Goal: Transaction & Acquisition: Subscribe to service/newsletter

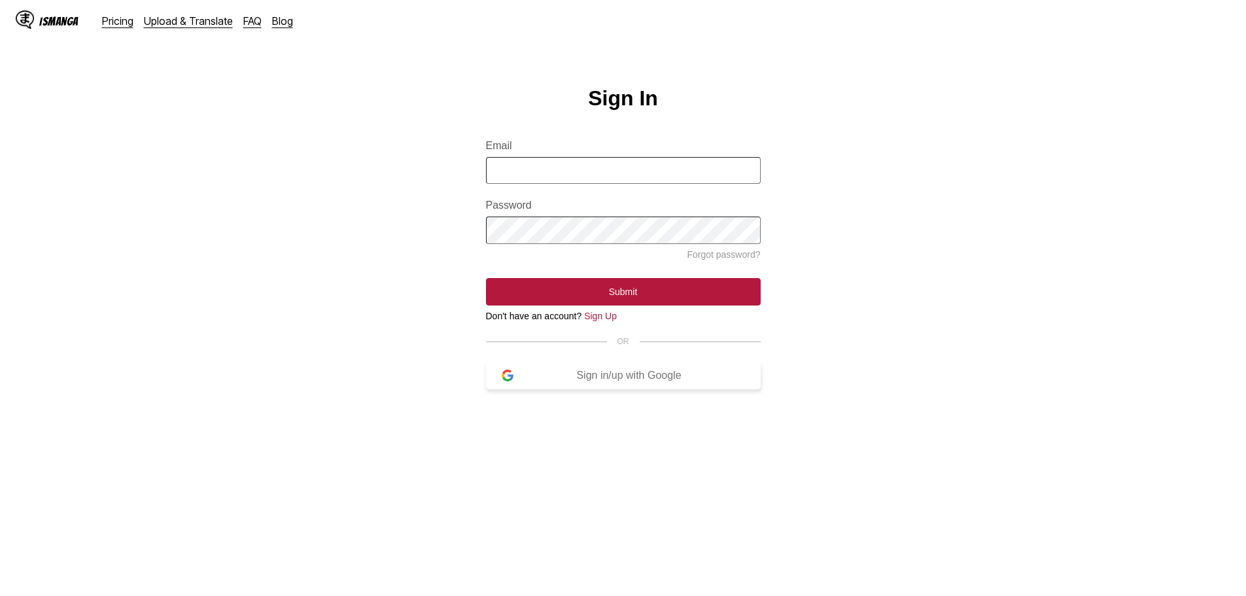
click at [613, 381] on div "Sign in/up with Google" at bounding box center [629, 376] width 232 height 12
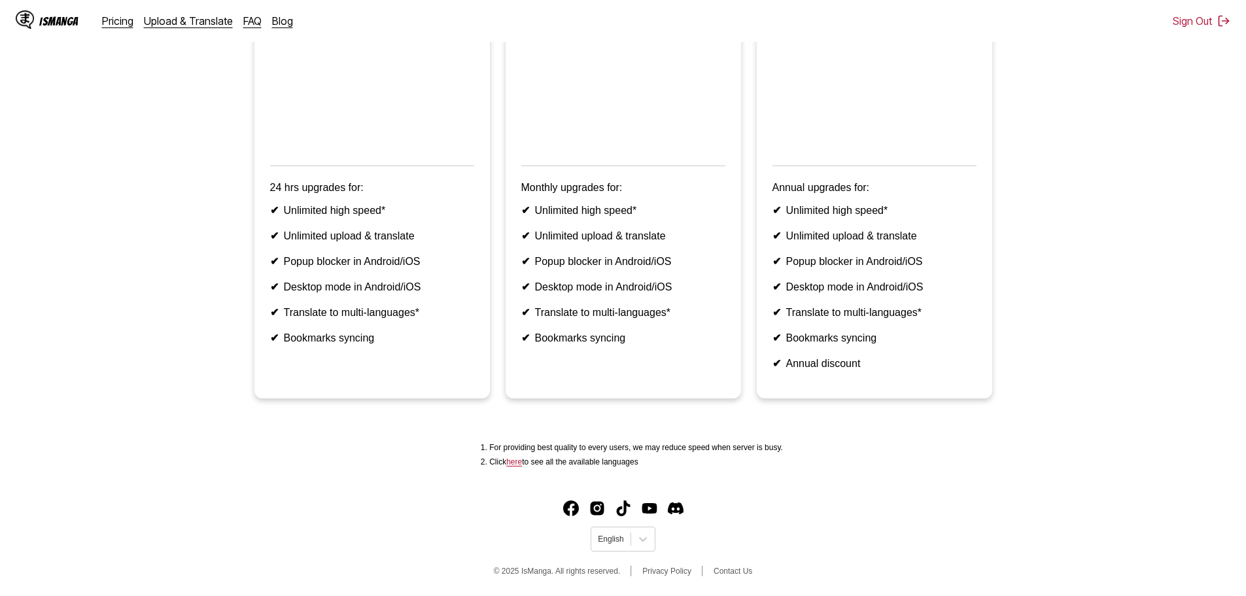
scroll to position [271, 0]
click at [519, 462] on link "here" at bounding box center [514, 461] width 16 height 9
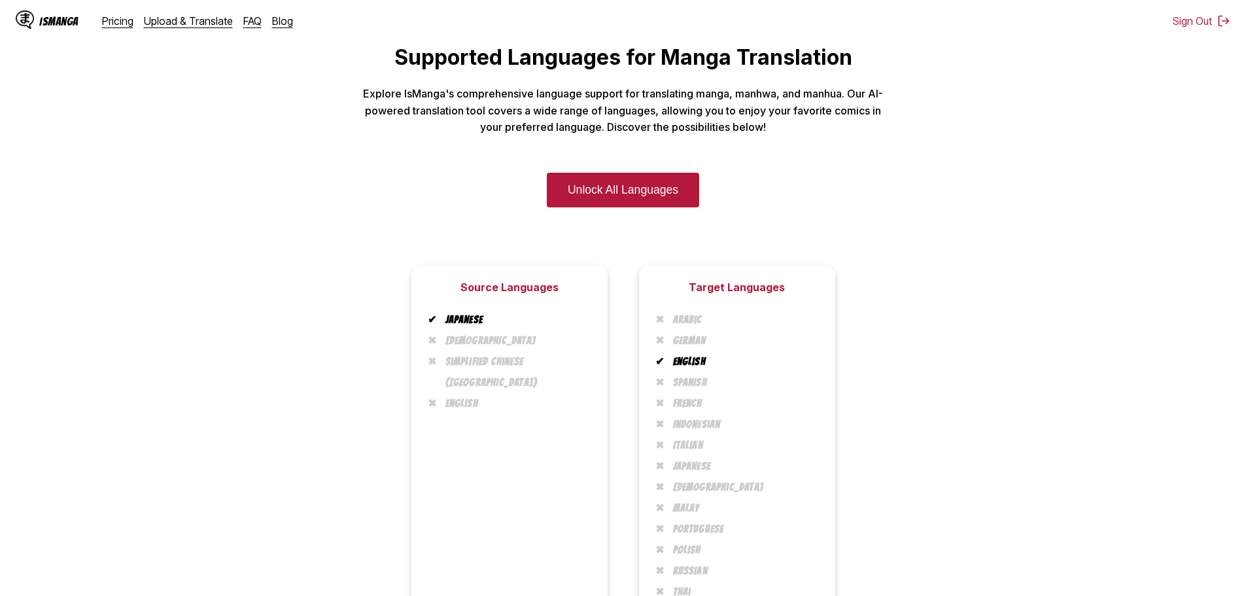
scroll to position [250, 0]
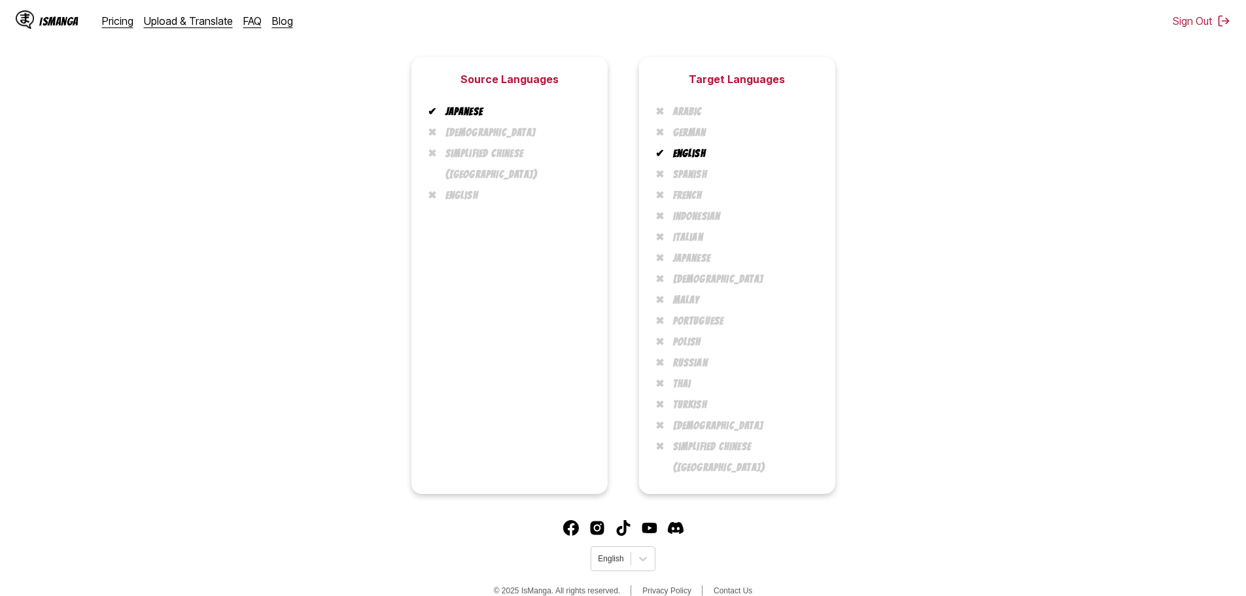
click at [676, 427] on li "[DEMOGRAPHIC_DATA]" at bounding box center [742, 425] width 154 height 21
click at [676, 428] on li "[DEMOGRAPHIC_DATA]" at bounding box center [742, 425] width 154 height 21
click at [715, 428] on li "[DEMOGRAPHIC_DATA]" at bounding box center [742, 425] width 154 height 21
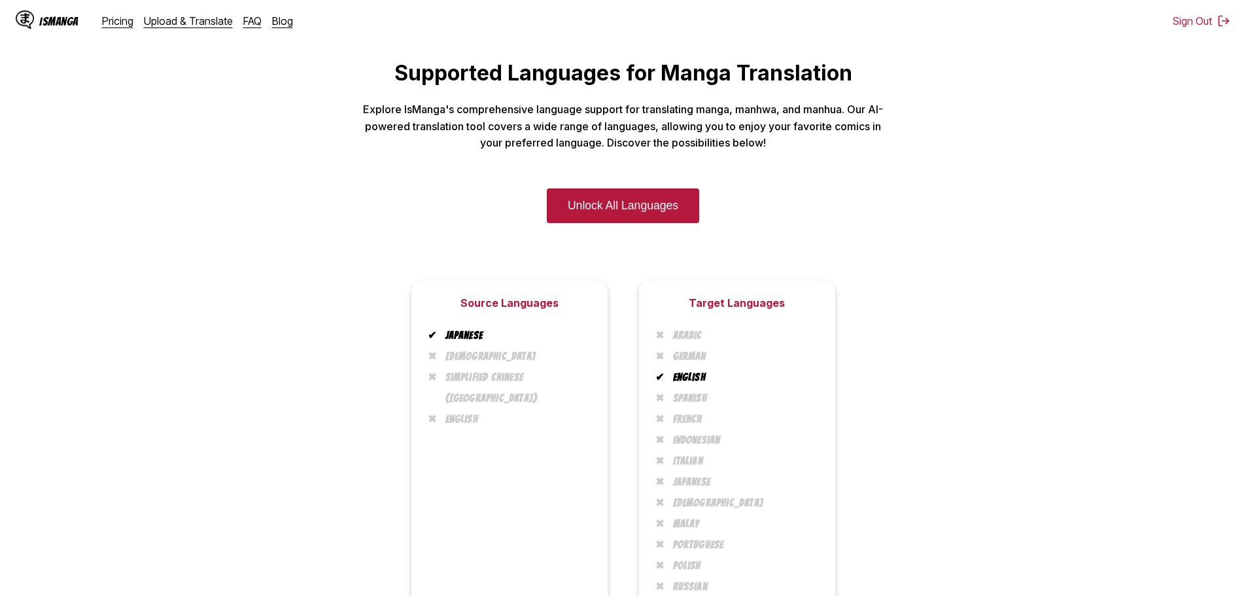
scroll to position [0, 0]
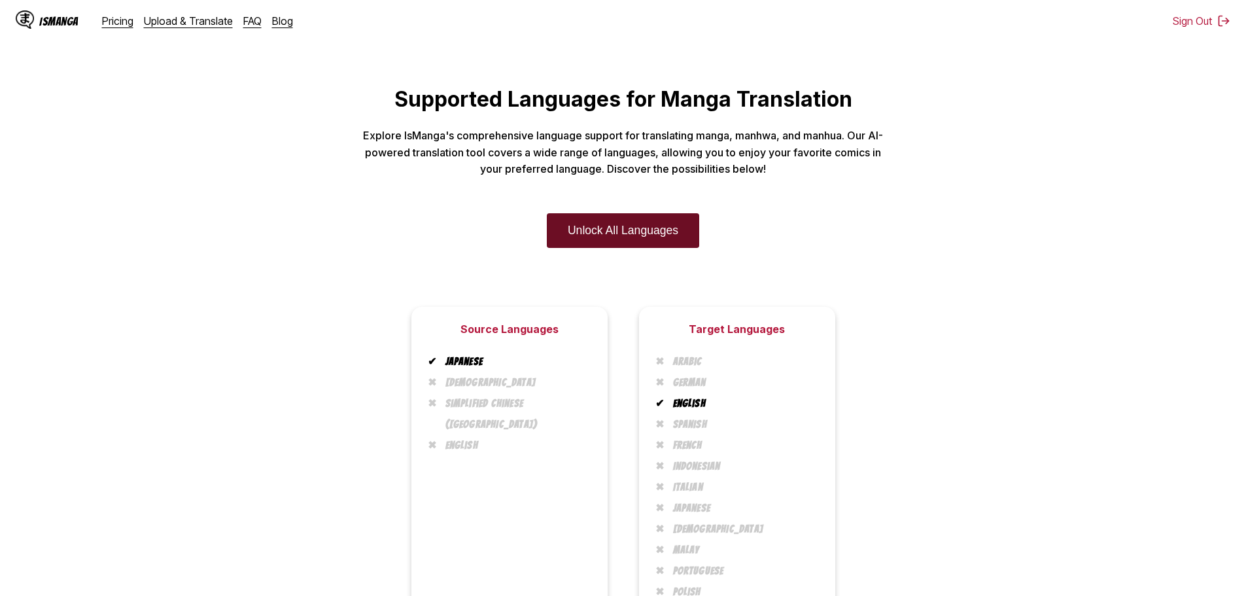
click at [655, 232] on link "Unlock All Languages" at bounding box center [623, 230] width 152 height 35
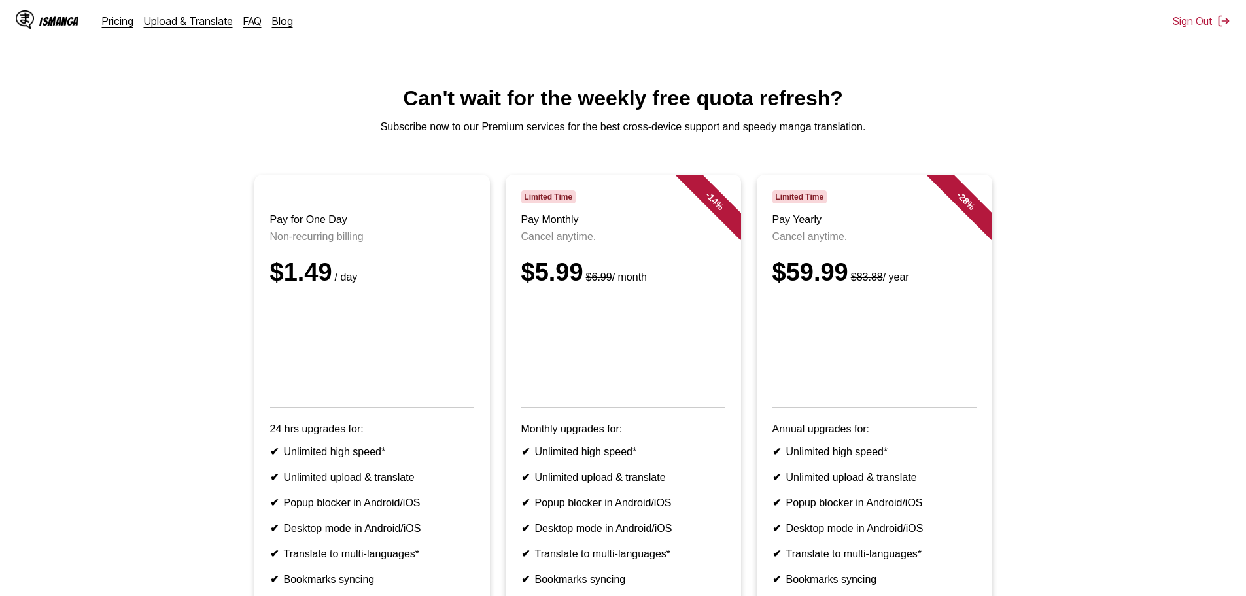
click at [1099, 379] on ul "Pay for One Day Non-recurring billing $1.49 / day 24 hrs upgrades for: ✔ Unlimi…" at bounding box center [622, 415] width 1225 height 481
